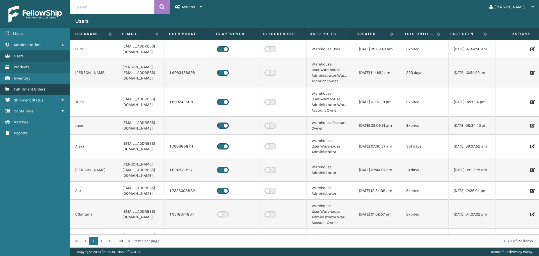
drag, startPoint x: 52, startPoint y: 91, endPoint x: 46, endPoint y: 91, distance: 6.2
click at [52, 91] on link "Containers Fulfillment Orders" at bounding box center [35, 89] width 70 height 11
click at [31, 91] on span "Fulfillment Orders" at bounding box center [30, 89] width 32 height 5
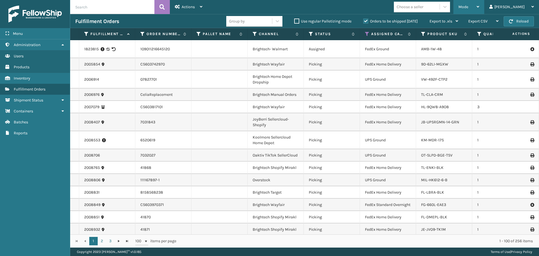
click at [468, 4] on span "Mode" at bounding box center [463, 6] width 10 height 5
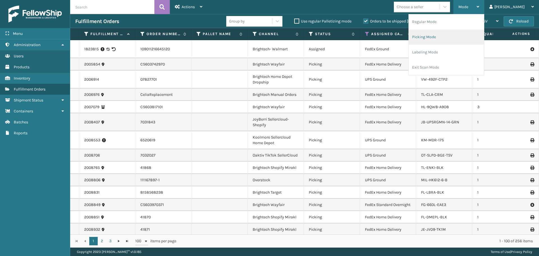
click at [452, 41] on li "Picking Mode" at bounding box center [446, 36] width 75 height 15
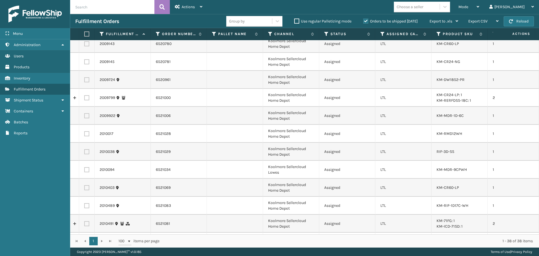
scroll to position [280, 0]
click at [383, 33] on icon at bounding box center [382, 33] width 4 height 5
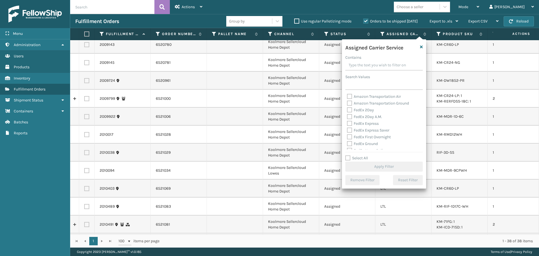
click at [356, 157] on label "Select All" at bounding box center [356, 157] width 23 height 5
click at [356, 155] on input "Select All" at bounding box center [387, 155] width 84 height 1
checkbox input "true"
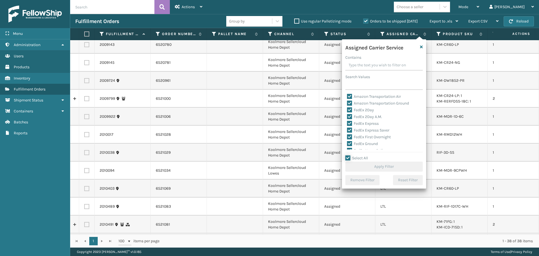
checkbox input "true"
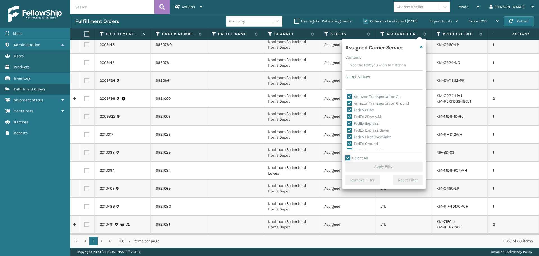
checkbox input "true"
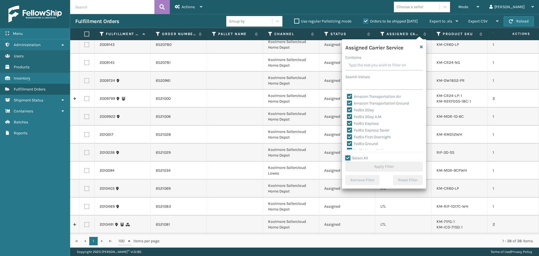
checkbox input "true"
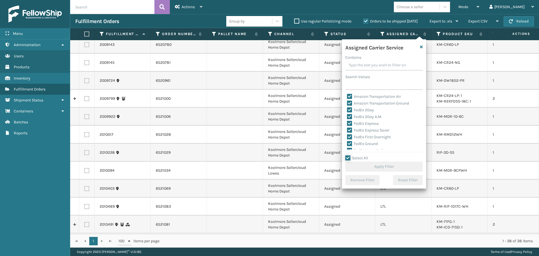
checkbox input "true"
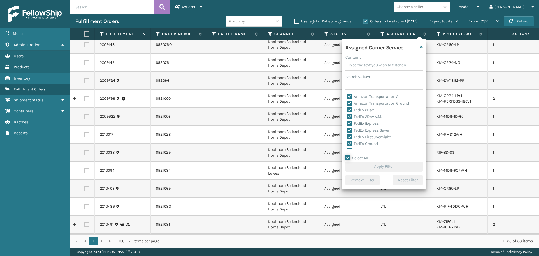
checkbox input "true"
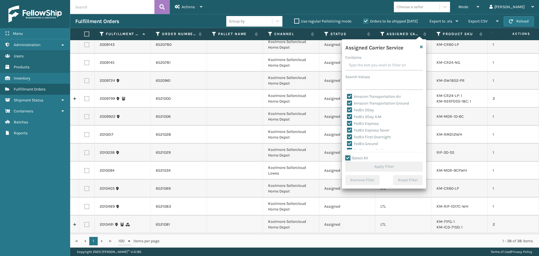
checkbox input "true"
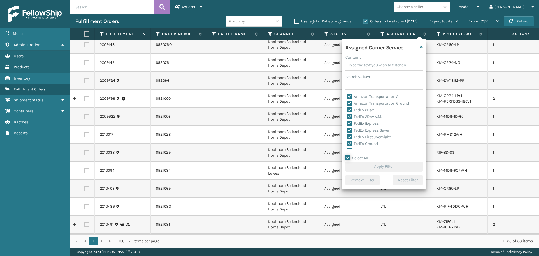
checkbox input "true"
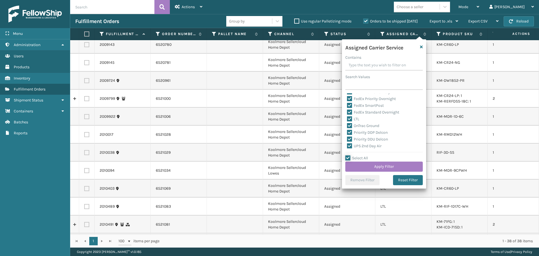
scroll to position [61, 0]
click at [356, 118] on label "LTL" at bounding box center [353, 116] width 12 height 5
click at [347, 117] on input "LTL" at bounding box center [347, 115] width 0 height 4
checkbox input "false"
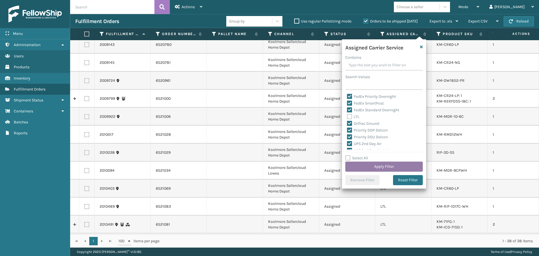
click at [373, 167] on button "Apply Filter" at bounding box center [383, 166] width 77 height 10
